Goal: Entertainment & Leisure: Consume media (video, audio)

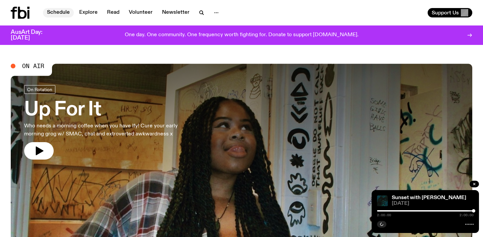
click at [64, 10] on link "Schedule" at bounding box center [58, 12] width 31 height 9
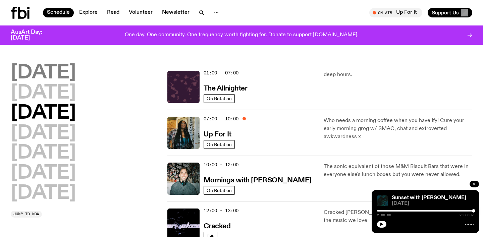
click at [53, 70] on h2 "[DATE]" at bounding box center [43, 73] width 65 height 19
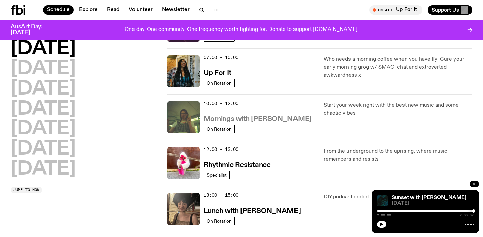
scroll to position [170, 0]
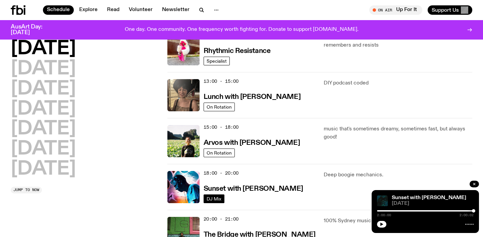
click at [206, 198] on link "DJ Mix" at bounding box center [214, 199] width 21 height 9
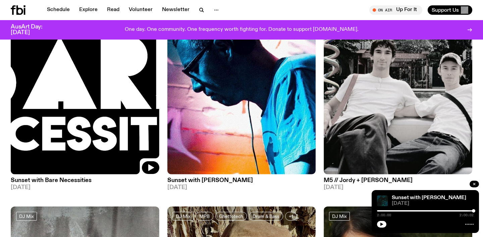
scroll to position [123, 0]
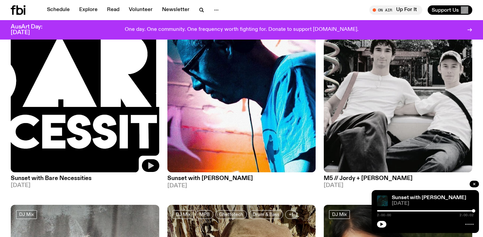
click at [150, 168] on icon "button" at bounding box center [151, 166] width 6 height 7
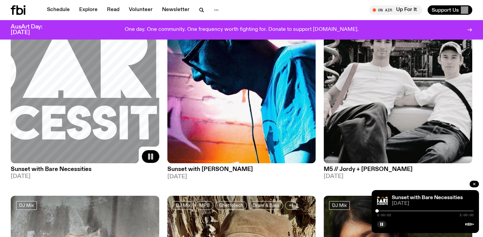
scroll to position [134, 0]
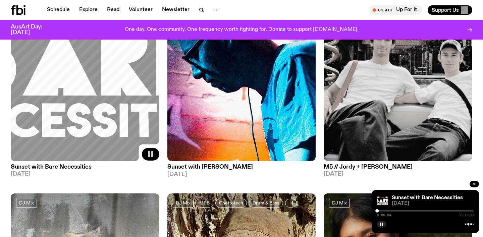
click at [190, 147] on img at bounding box center [242, 62] width 149 height 198
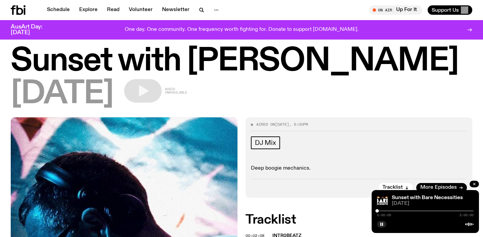
scroll to position [18, 0]
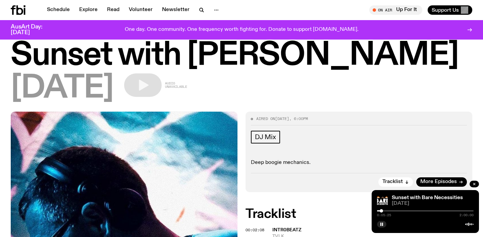
drag, startPoint x: 378, startPoint y: 212, endPoint x: 390, endPoint y: 212, distance: 11.7
click at [383, 212] on div at bounding box center [381, 210] width 3 height 3
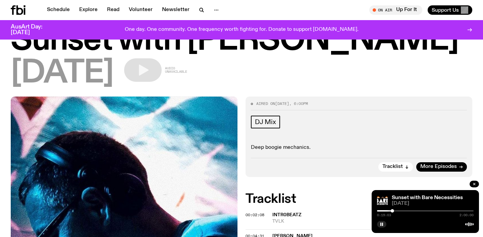
scroll to position [0, 0]
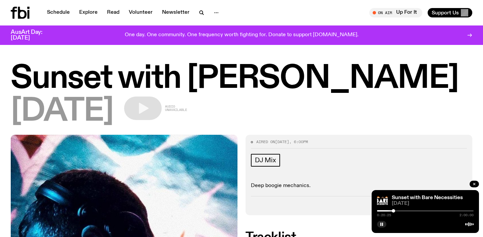
click at [395, 210] on div at bounding box center [393, 210] width 3 height 3
drag, startPoint x: 395, startPoint y: 210, endPoint x: 404, endPoint y: 210, distance: 9.1
click at [397, 210] on div at bounding box center [394, 210] width 3 height 3
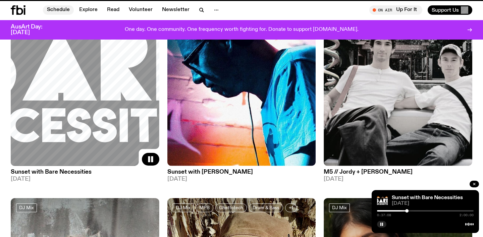
scroll to position [129, 0]
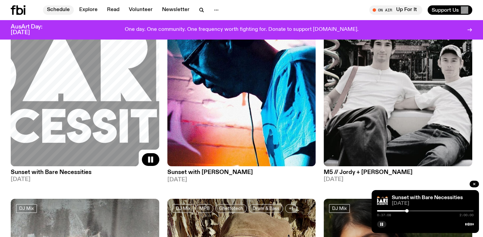
click at [56, 11] on link "Schedule" at bounding box center [58, 9] width 31 height 9
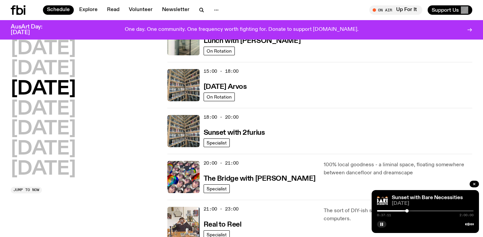
scroll to position [235, 0]
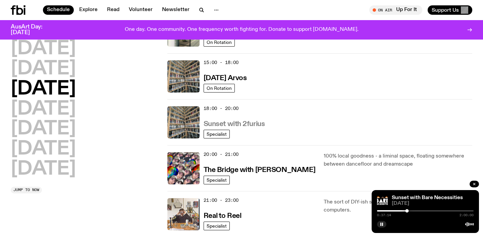
click at [214, 124] on h3 "Sunset with 2furius" at bounding box center [234, 124] width 61 height 7
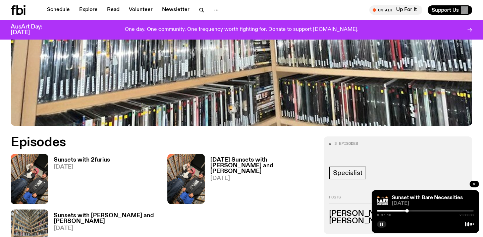
scroll to position [237, 0]
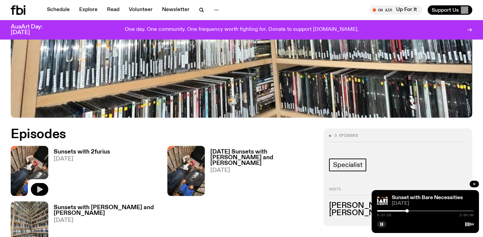
click at [39, 187] on icon "button" at bounding box center [40, 190] width 8 height 8
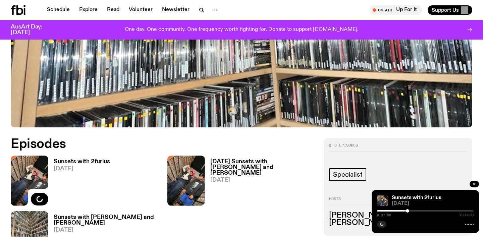
scroll to position [312, 0]
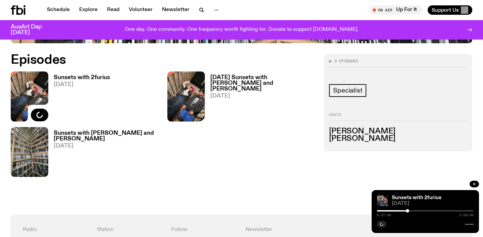
click at [192, 108] on div at bounding box center [187, 97] width 38 height 50
click at [195, 115] on icon "button" at bounding box center [197, 115] width 6 height 7
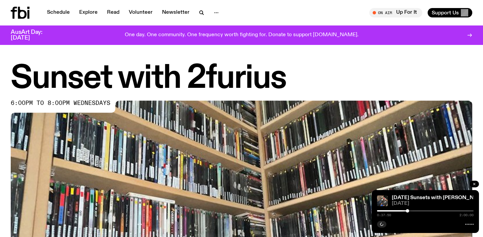
click at [474, 181] on button "button" at bounding box center [474, 184] width 9 height 7
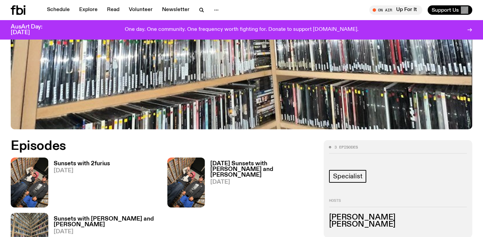
scroll to position [261, 0]
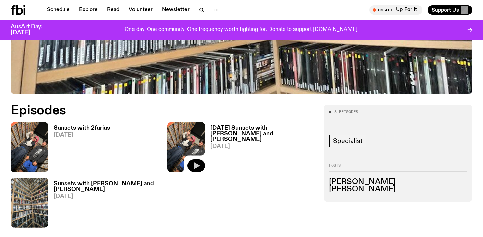
click at [191, 165] on button "button" at bounding box center [196, 165] width 17 height 13
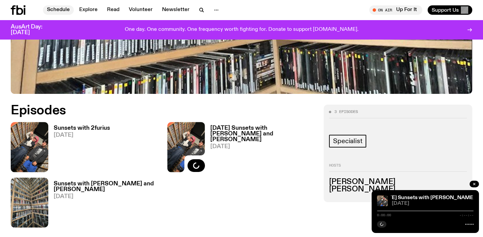
click at [50, 9] on link "Schedule" at bounding box center [58, 9] width 31 height 9
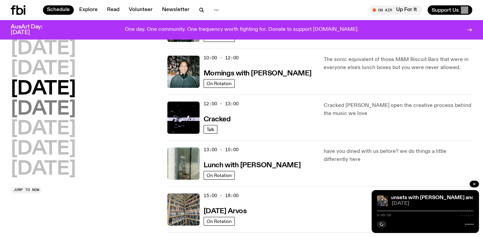
click at [49, 106] on h2 "[DATE]" at bounding box center [43, 109] width 65 height 19
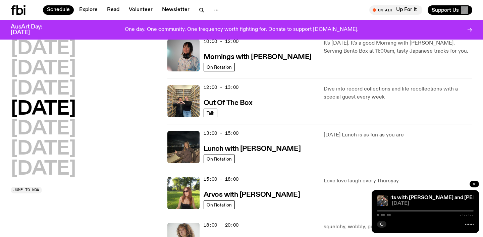
scroll to position [199, 0]
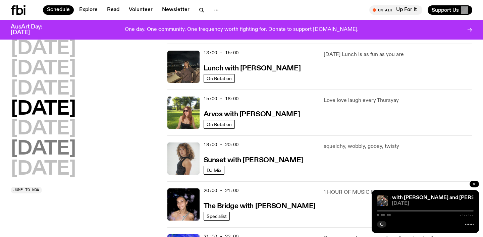
click at [40, 150] on h2 "[DATE]" at bounding box center [43, 149] width 65 height 19
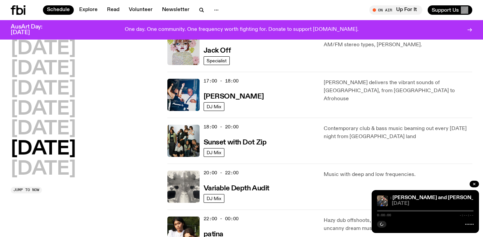
scroll to position [381, 0]
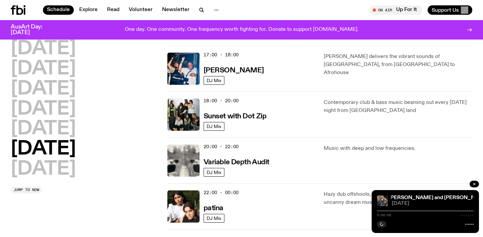
click at [235, 171] on div "20:00 - 22:00 Variable Depth Audit" at bounding box center [260, 161] width 112 height 32
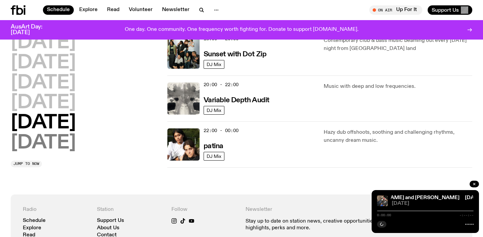
click at [73, 137] on h2 "[DATE]" at bounding box center [43, 143] width 65 height 19
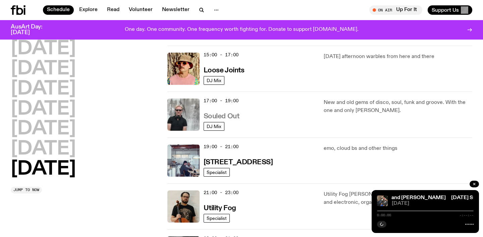
click at [220, 116] on h3 "Souled Out" at bounding box center [222, 116] width 36 height 7
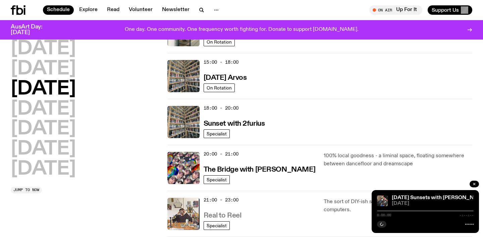
scroll to position [214, 0]
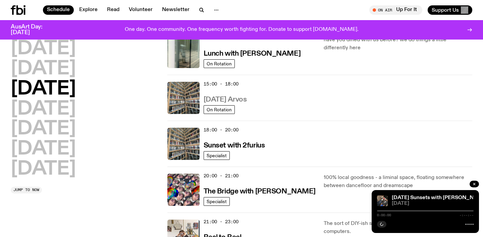
click at [227, 102] on h3 "[DATE] Arvos" at bounding box center [225, 99] width 43 height 7
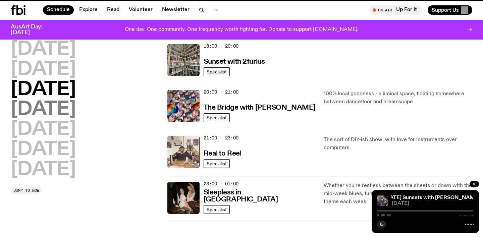
scroll to position [368, 0]
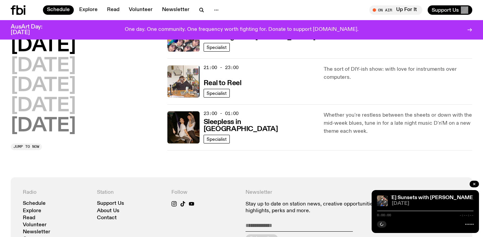
click at [57, 121] on h2 "[DATE]" at bounding box center [43, 126] width 65 height 19
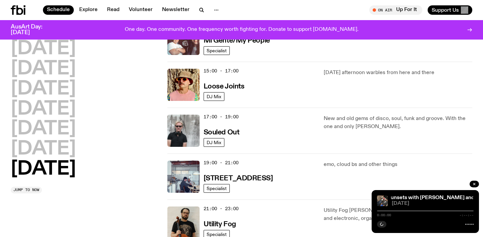
scroll to position [367, 0]
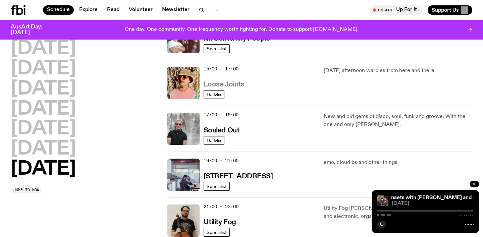
click at [220, 83] on h3 "Loose Joints" at bounding box center [224, 84] width 41 height 7
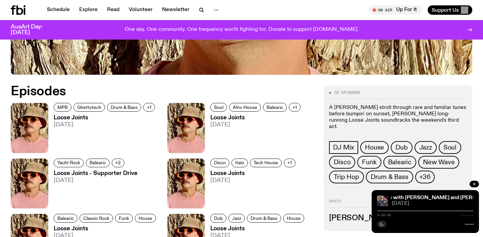
scroll to position [282, 0]
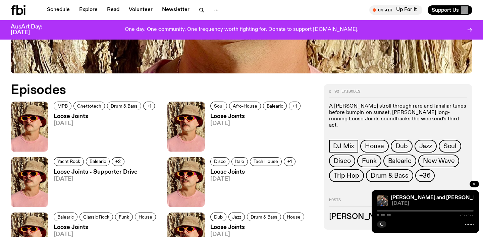
click at [61, 117] on h3 "Loose Joints" at bounding box center [105, 117] width 103 height 6
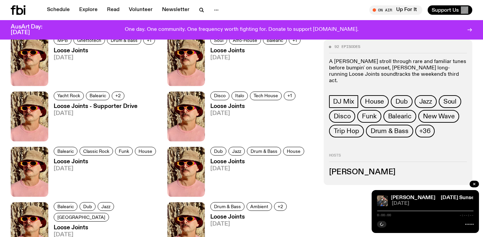
scroll to position [357, 0]
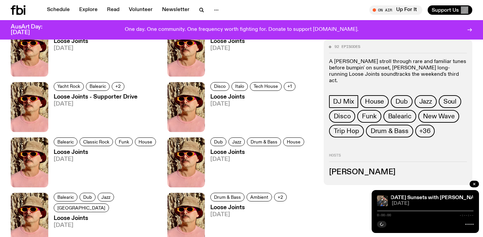
click at [227, 153] on h3 "Loose Joints" at bounding box center [258, 153] width 96 height 6
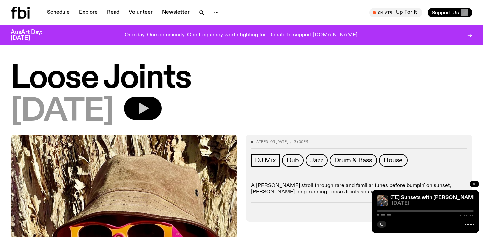
click at [162, 98] on button "button" at bounding box center [143, 108] width 38 height 23
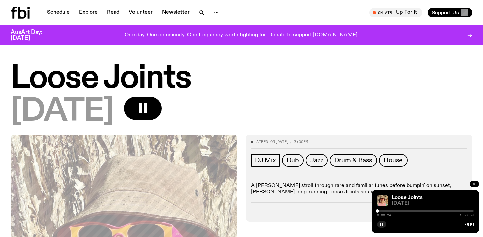
click at [378, 210] on div at bounding box center [377, 210] width 3 height 3
drag, startPoint x: 378, startPoint y: 210, endPoint x: 384, endPoint y: 210, distance: 6.0
click at [379, 210] on div at bounding box center [377, 210] width 3 height 3
click at [387, 211] on div at bounding box center [386, 210] width 3 height 3
drag, startPoint x: 387, startPoint y: 211, endPoint x: 392, endPoint y: 211, distance: 5.0
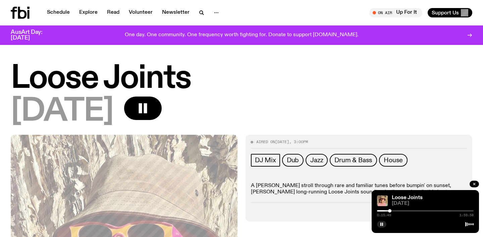
click at [392, 211] on div at bounding box center [389, 210] width 3 height 3
drag, startPoint x: 392, startPoint y: 211, endPoint x: 396, endPoint y: 211, distance: 4.4
click at [394, 211] on div at bounding box center [391, 210] width 3 height 3
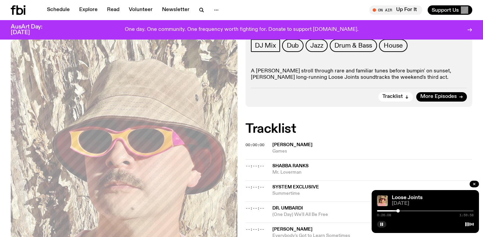
scroll to position [128, 0]
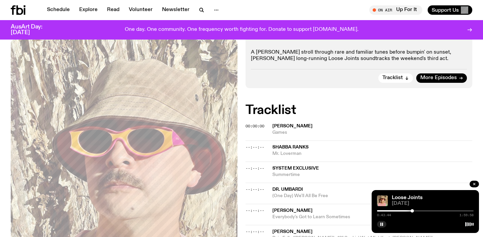
drag, startPoint x: 406, startPoint y: 211, endPoint x: 413, endPoint y: 211, distance: 6.4
click at [413, 211] on div at bounding box center [412, 210] width 3 height 3
